Goal: Transaction & Acquisition: Book appointment/travel/reservation

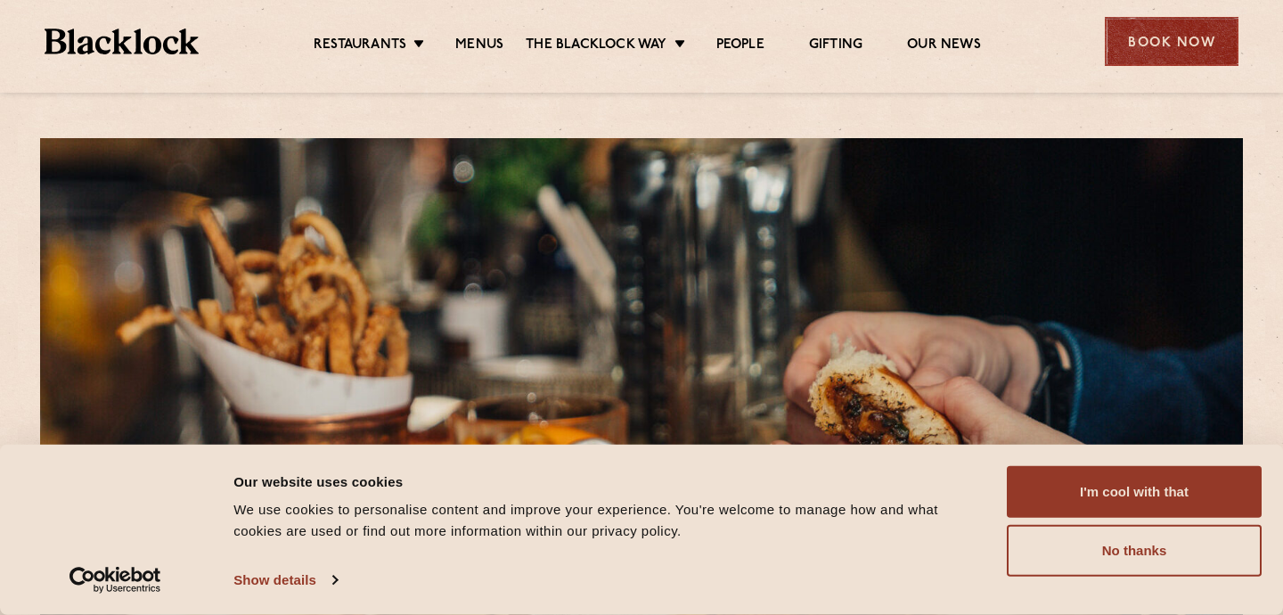
click at [1127, 54] on div "Book Now" at bounding box center [1172, 41] width 134 height 49
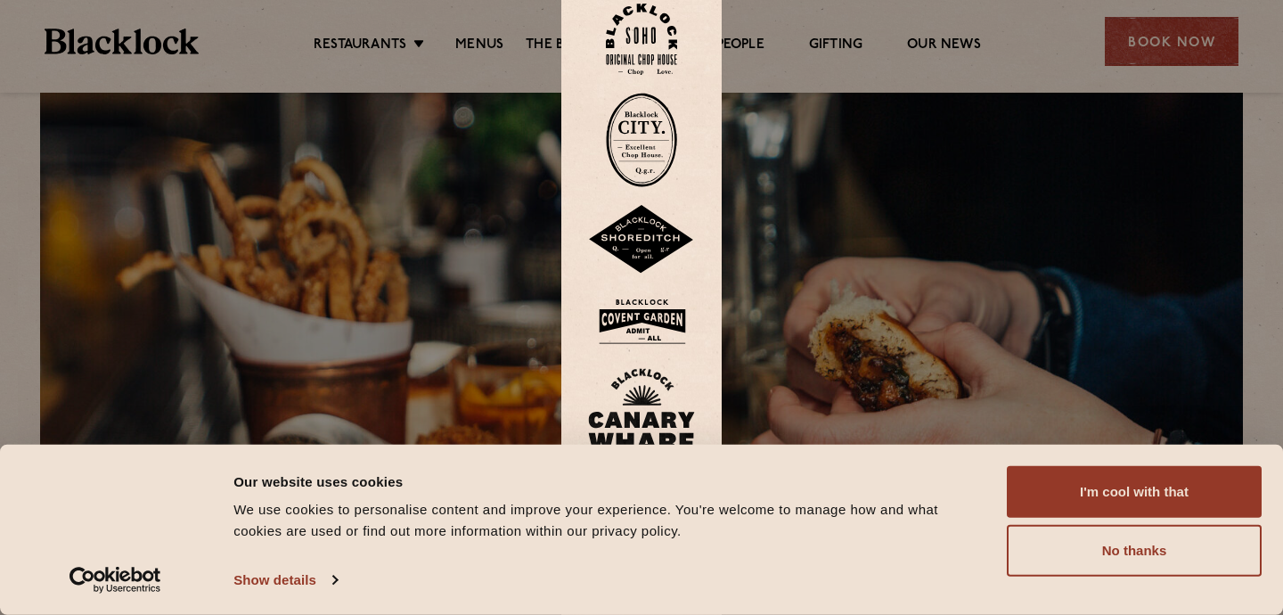
scroll to position [67, 0]
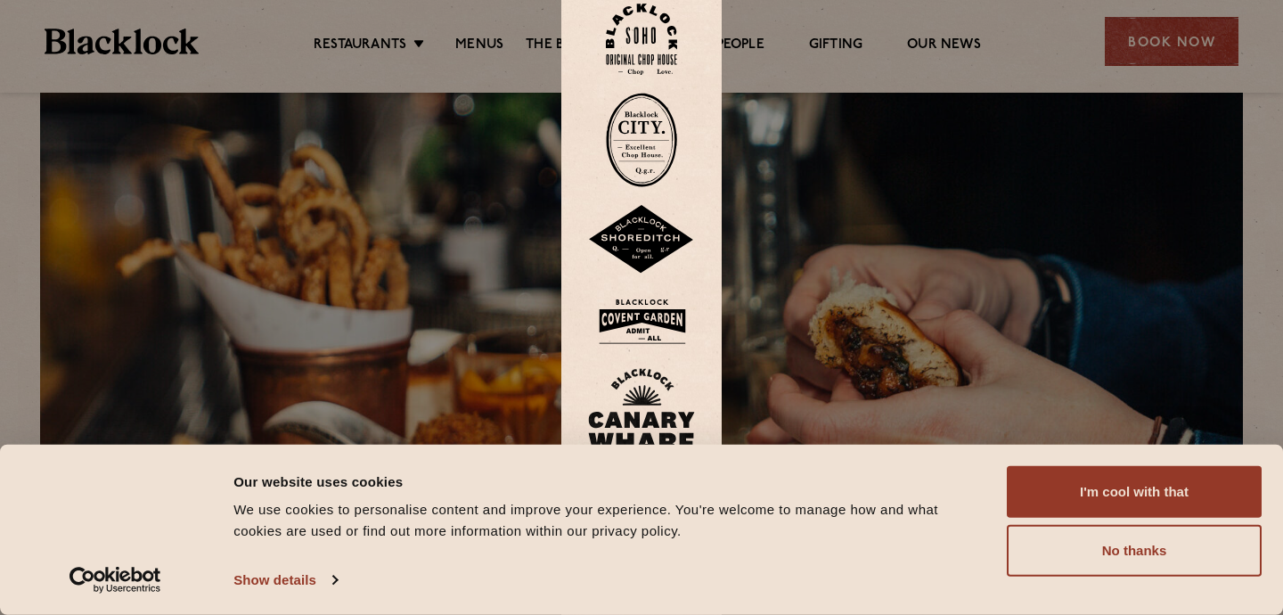
click at [635, 411] on img at bounding box center [641, 419] width 107 height 103
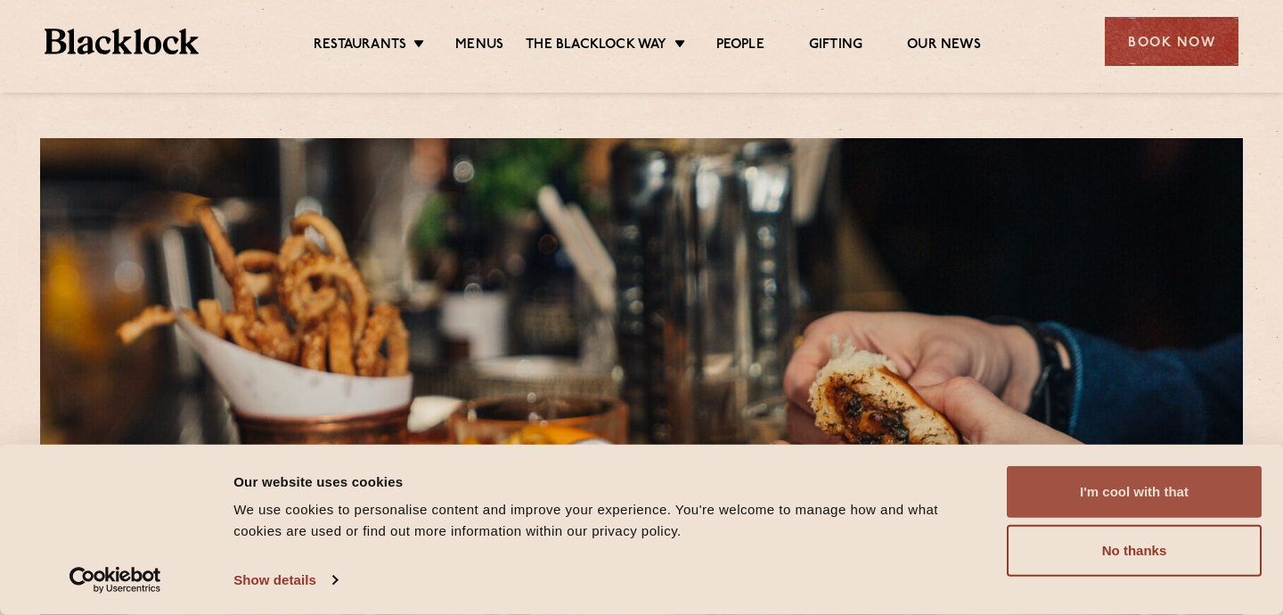
click at [1068, 472] on button "I'm cool with that" at bounding box center [1134, 492] width 255 height 52
